Goal: Information Seeking & Learning: Learn about a topic

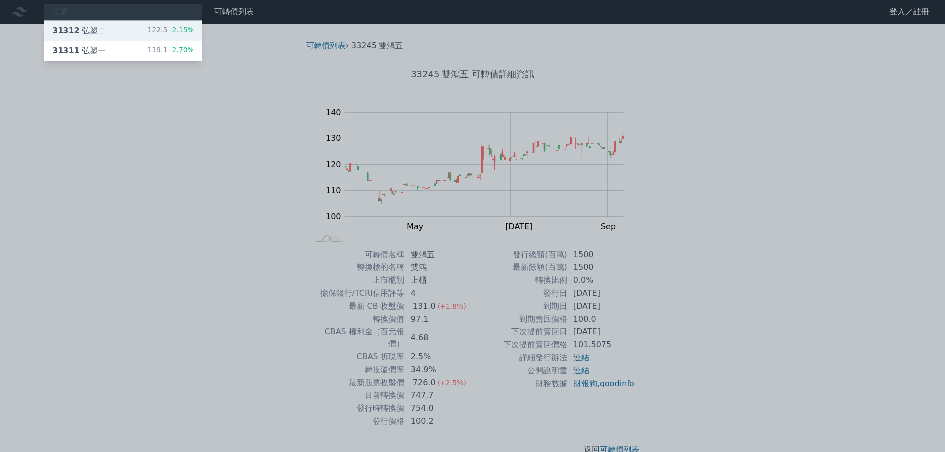
type input "弘塑"
click at [125, 31] on div "31312 弘塑二 122.5 -2.15%" at bounding box center [123, 31] width 158 height 20
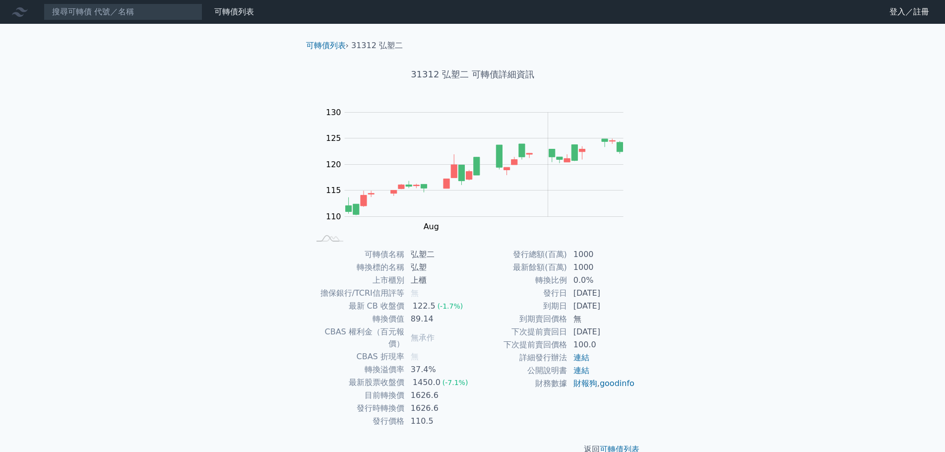
drag, startPoint x: 576, startPoint y: 291, endPoint x: 623, endPoint y: 292, distance: 47.1
click at [623, 292] on td "[DATE]" at bounding box center [601, 293] width 68 height 13
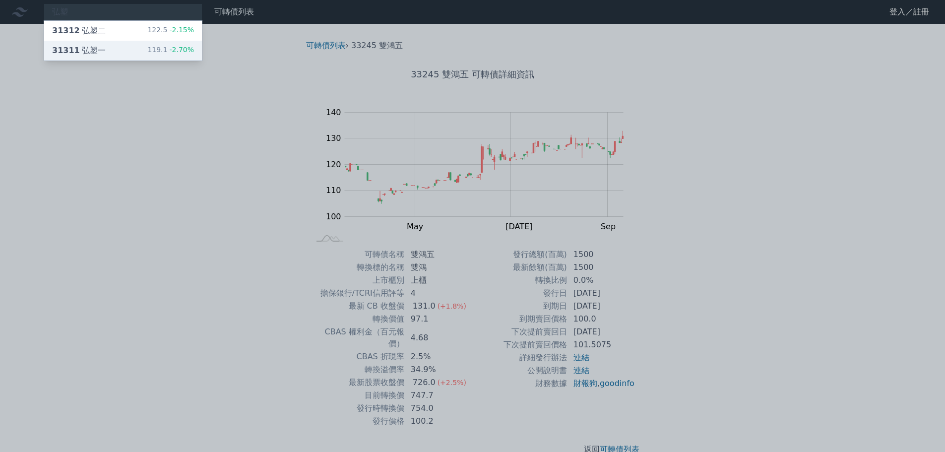
click at [74, 51] on span "31311" at bounding box center [66, 50] width 28 height 9
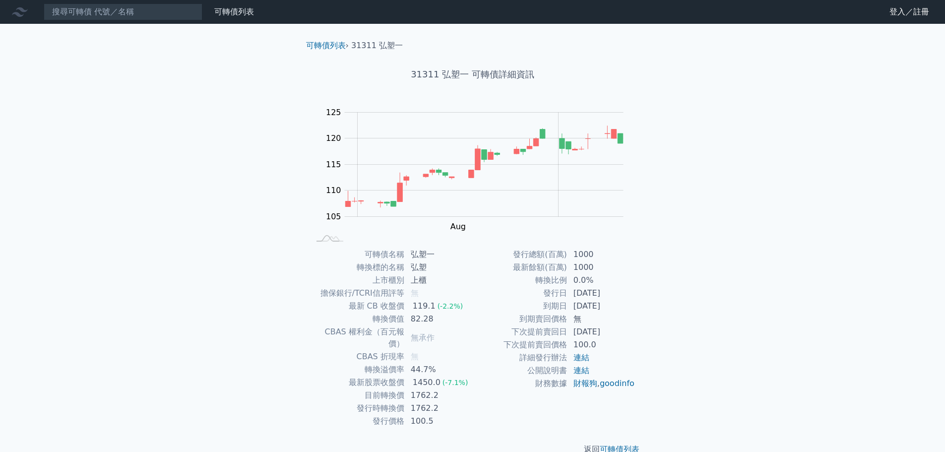
click at [700, 368] on div "可轉債列表 財務數據 可轉債列表 財務數據 登入／註冊 登入／註冊 可轉債列表 › 31311 弘塑一 31311 弘塑一 可轉債詳細資訊 Zoom Out …" at bounding box center [472, 235] width 945 height 471
